Goal: Navigation & Orientation: Find specific page/section

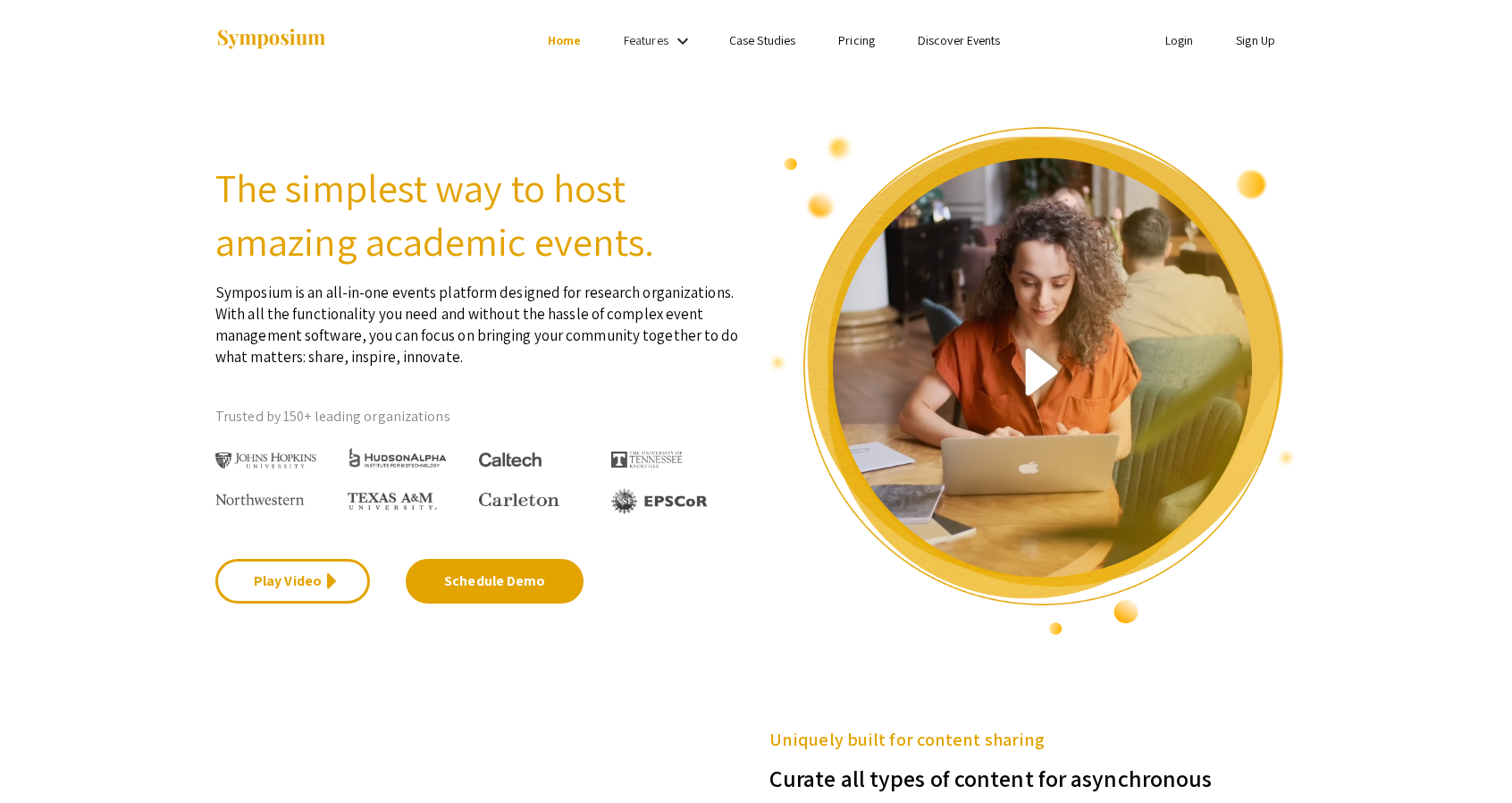
click at [1171, 43] on link "Login" at bounding box center [1179, 40] width 29 height 16
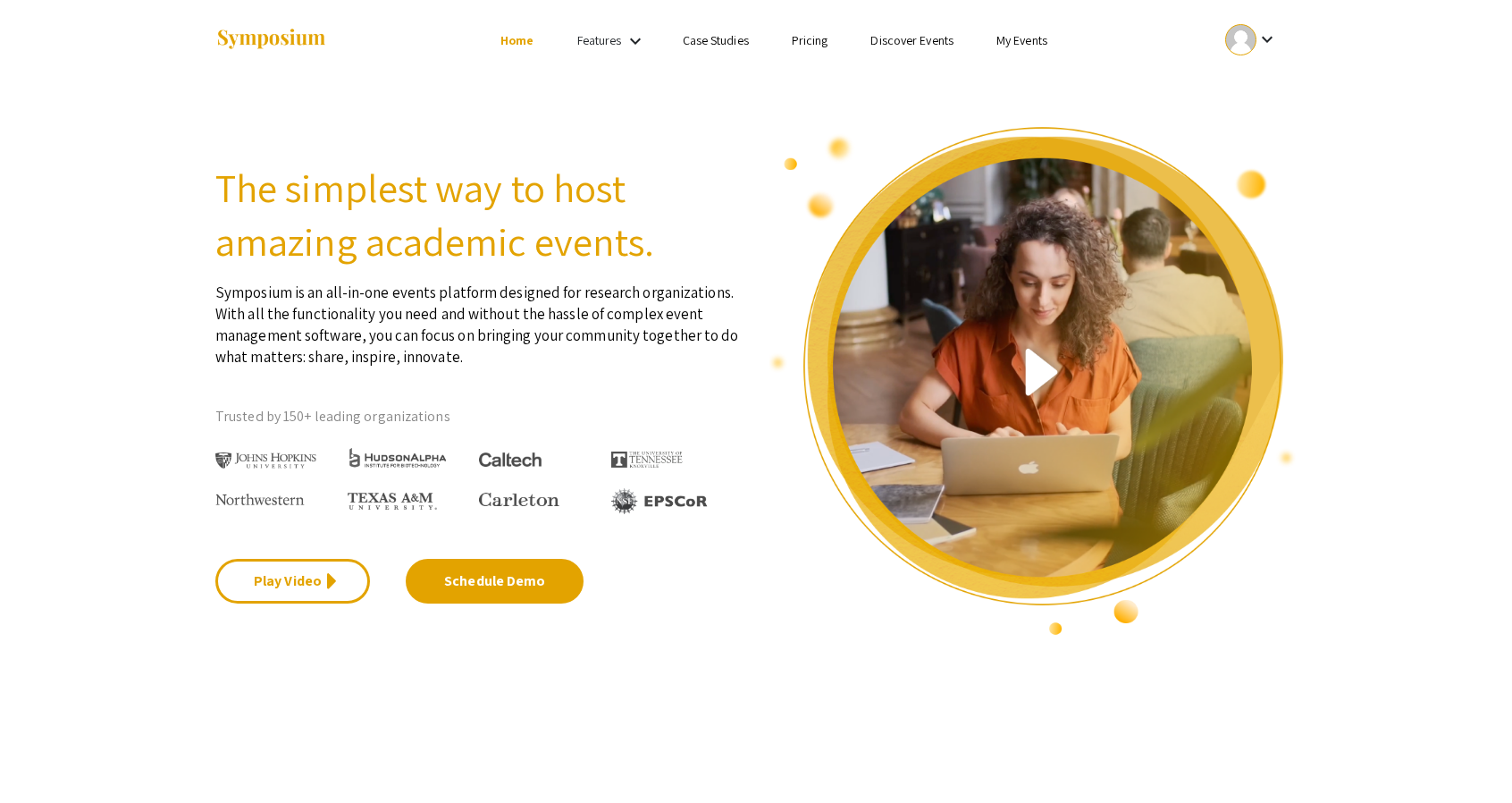
click at [1014, 45] on link "My Events" at bounding box center [1021, 40] width 51 height 16
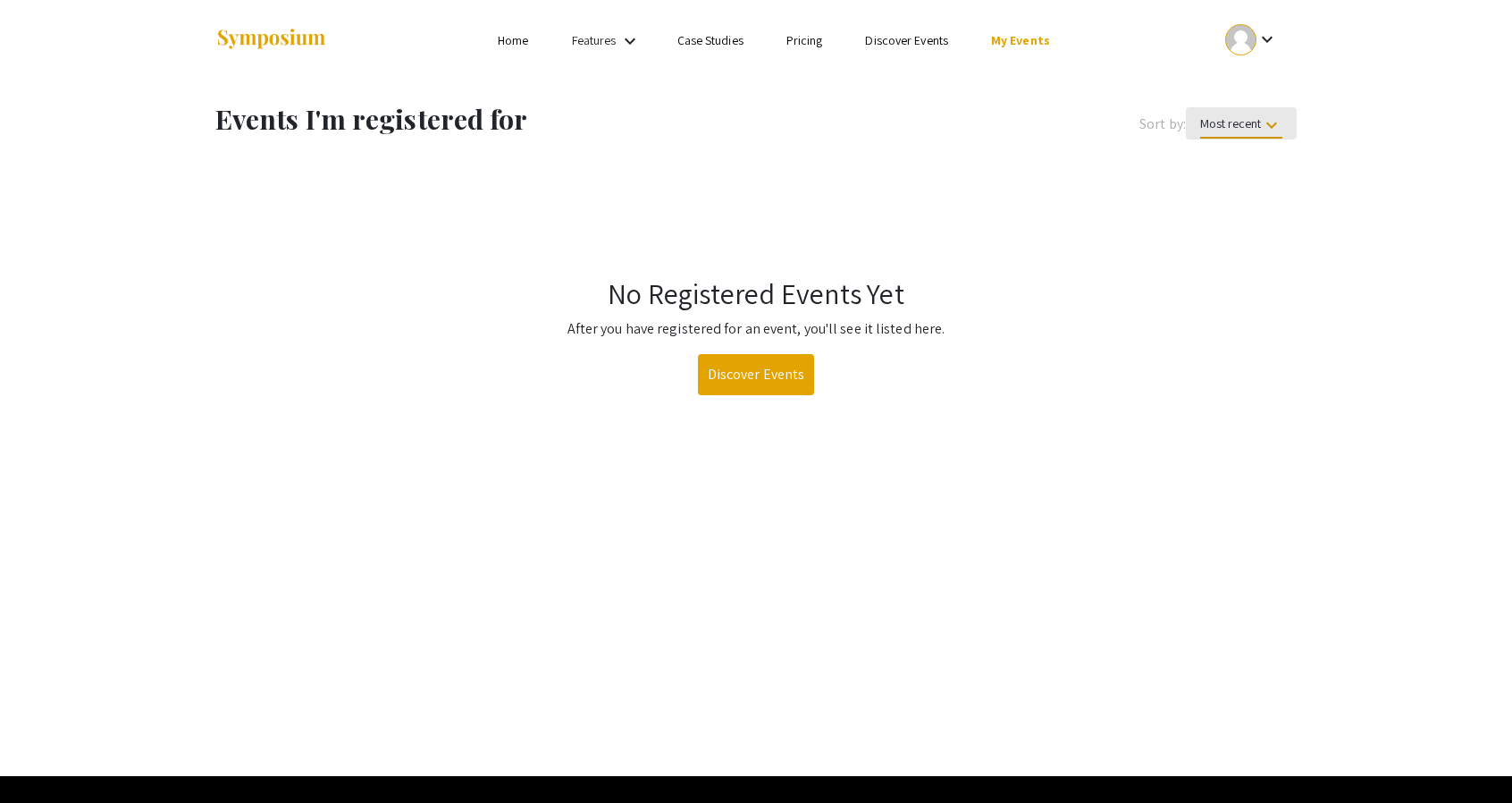
click at [1256, 120] on span "Most recent keyboard_arrow_down" at bounding box center [1241, 127] width 82 height 23
click at [1262, 43] on div at bounding box center [756, 402] width 1512 height 803
click at [1261, 42] on mat-icon "keyboard_arrow_down" at bounding box center [1266, 39] width 21 height 21
click at [1272, 130] on button "My Submissions" at bounding box center [1260, 131] width 110 height 43
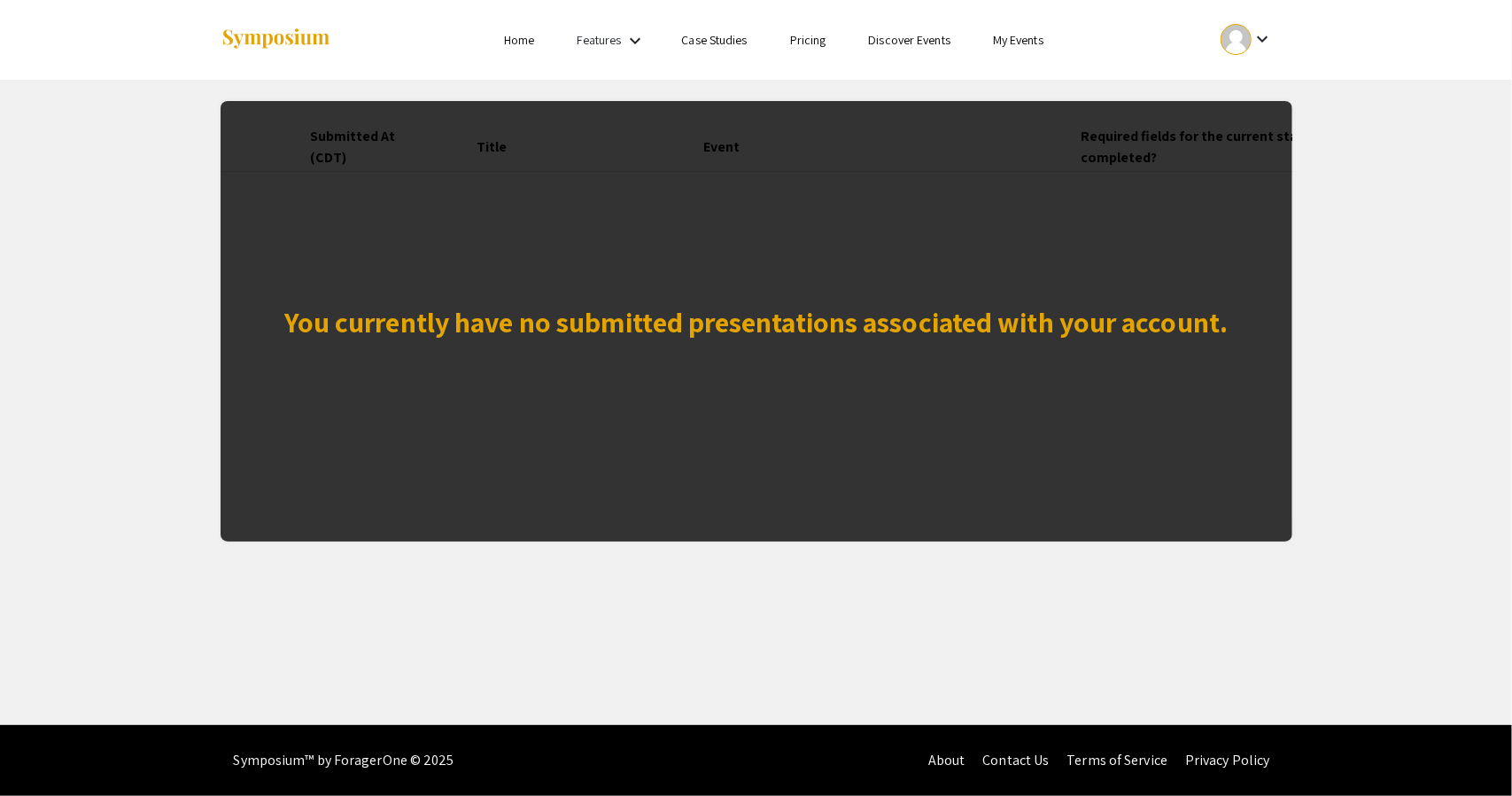
click at [1233, 17] on ul "keyboard_arrow_down" at bounding box center [1115, 39] width 354 height 80
click at [1235, 29] on div at bounding box center [1236, 39] width 31 height 31
click at [1257, 81] on button "My Account" at bounding box center [1257, 87] width 109 height 42
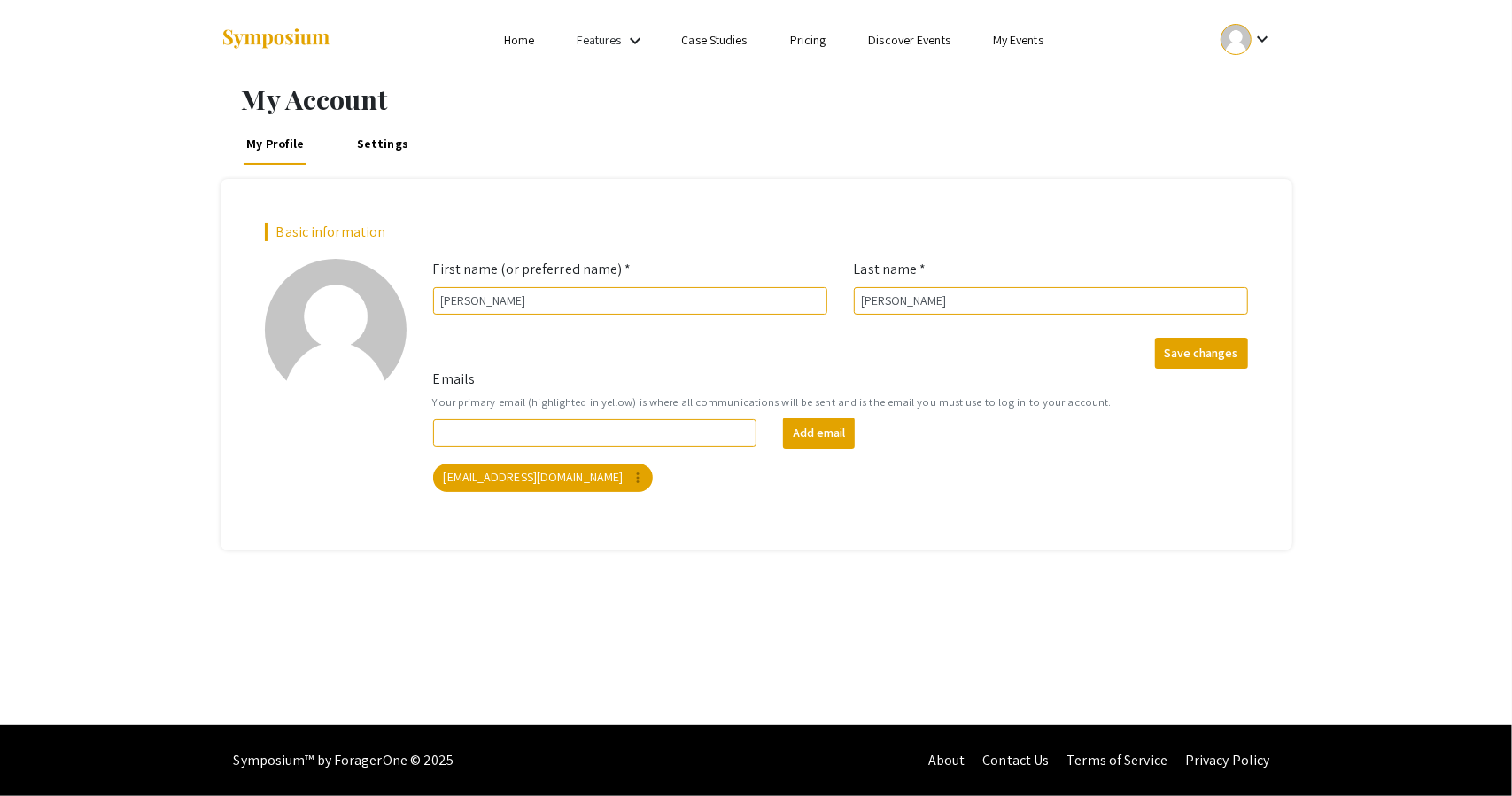
click at [531, 49] on li "Home" at bounding box center [519, 39] width 72 height 21
click at [523, 43] on link "Home" at bounding box center [519, 39] width 30 height 16
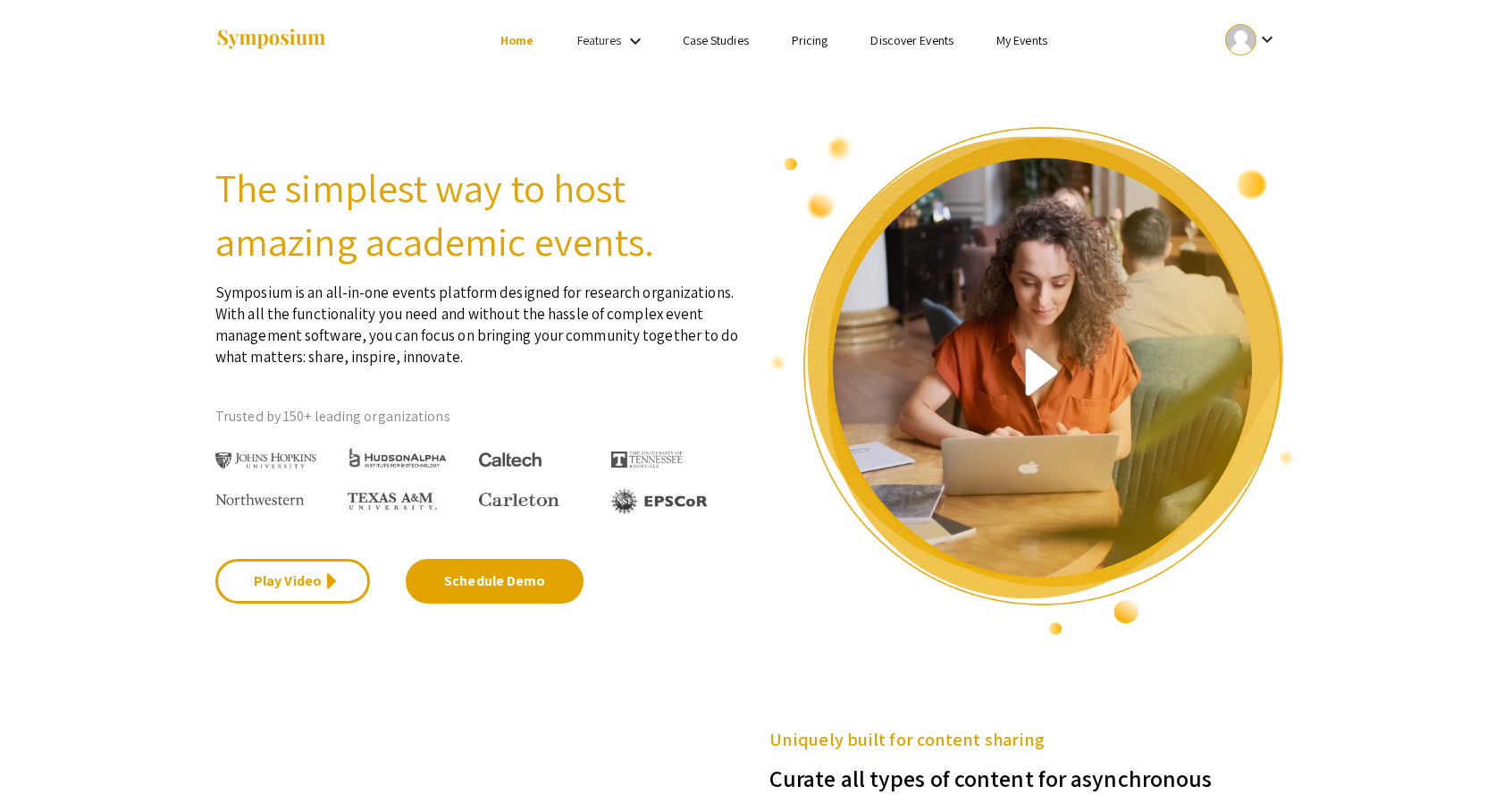
click at [807, 40] on link "Pricing" at bounding box center [810, 40] width 37 height 16
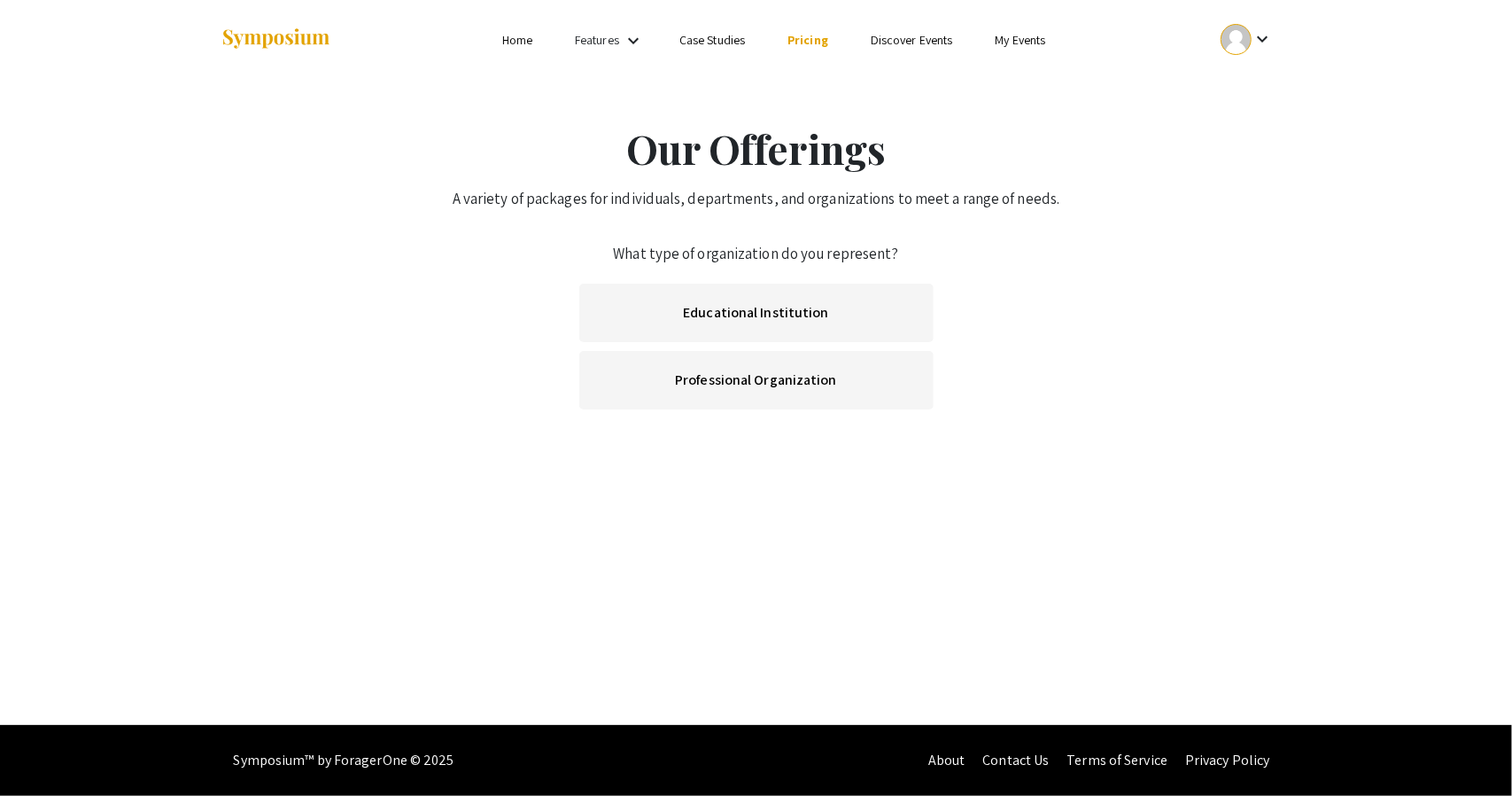
click at [1012, 47] on link "My Events" at bounding box center [1020, 39] width 50 height 16
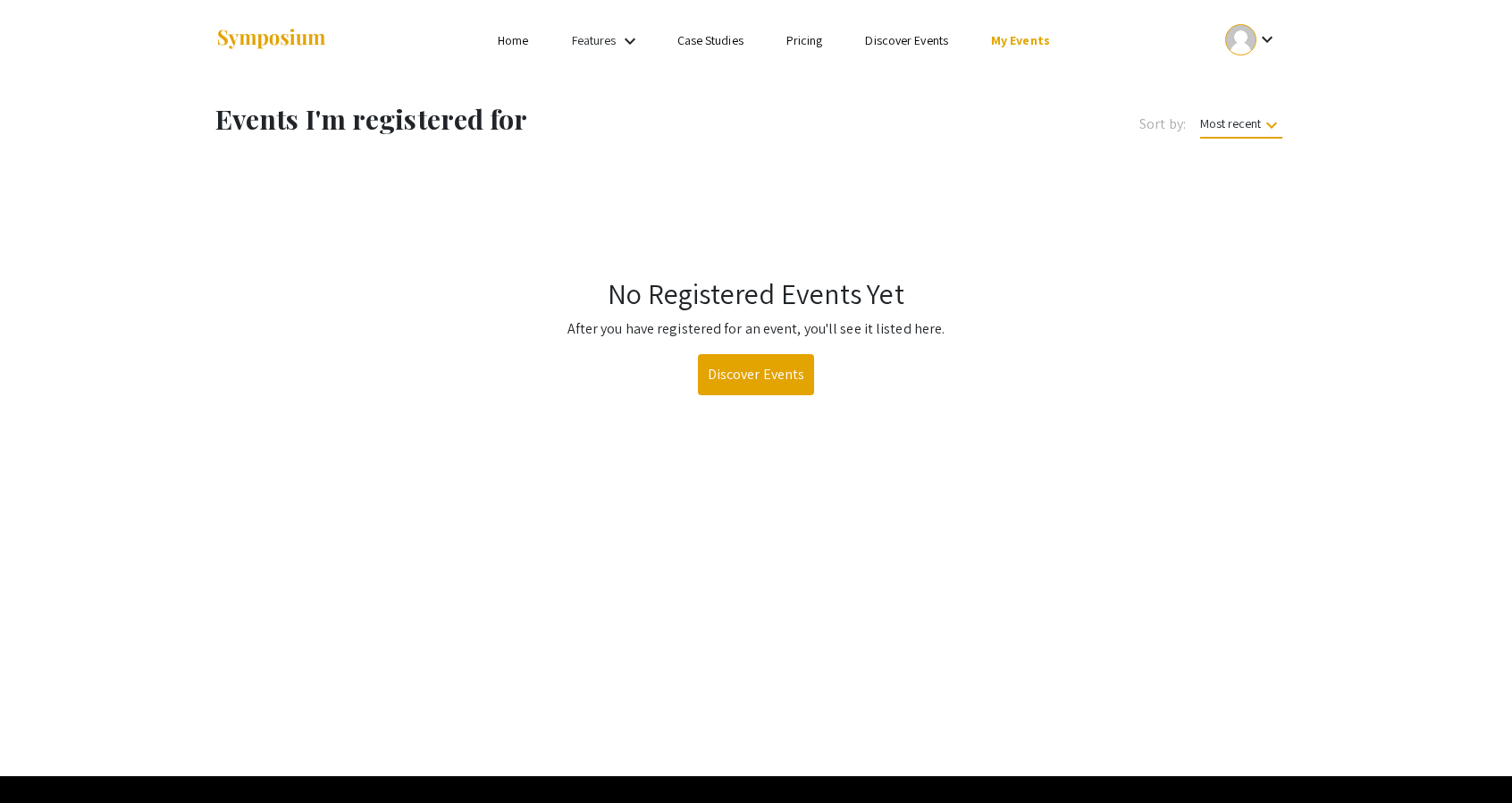
click at [1255, 44] on div "keyboard_arrow_down" at bounding box center [1251, 39] width 62 height 40
click at [1236, 43] on div at bounding box center [756, 402] width 1512 height 803
click at [1236, 43] on div at bounding box center [1241, 40] width 31 height 31
click at [940, 252] on div at bounding box center [756, 402] width 1512 height 803
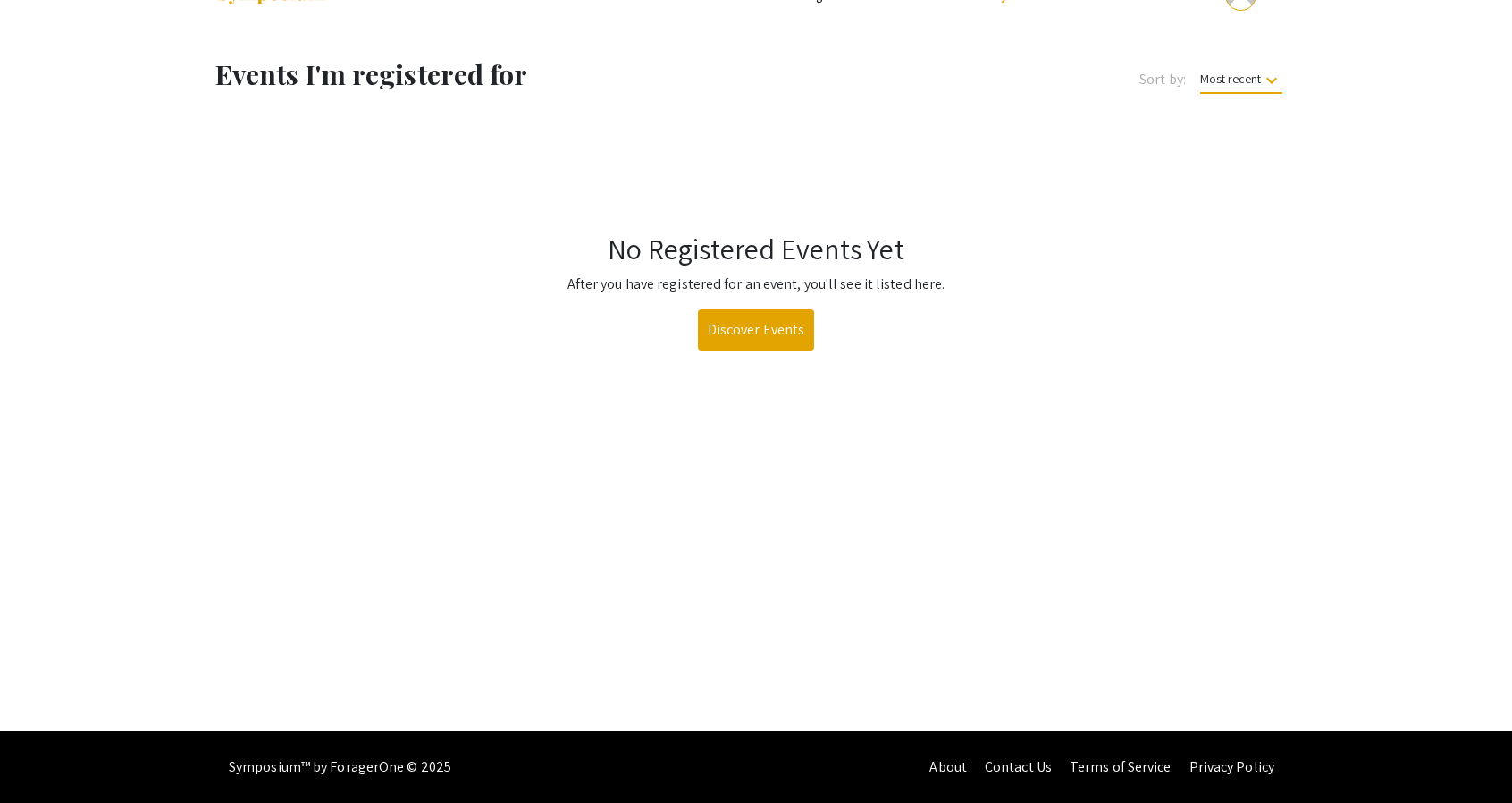
click at [387, 245] on h1 "No Registered Events Yet" at bounding box center [756, 248] width 1072 height 34
